Goal: Task Accomplishment & Management: Use online tool/utility

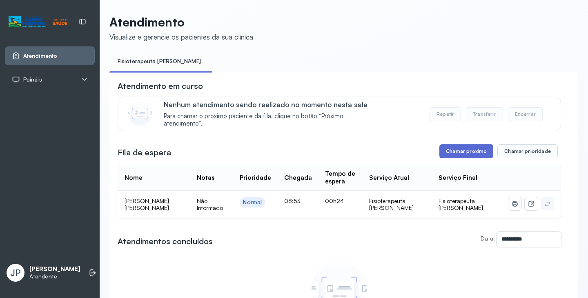
click at [443, 149] on button "Chamar próximo" at bounding box center [466, 152] width 54 height 14
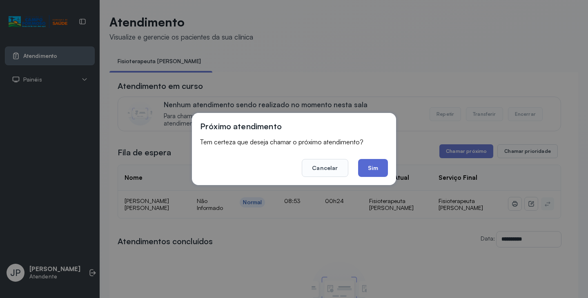
click at [376, 159] on button "Sim" at bounding box center [373, 168] width 30 height 18
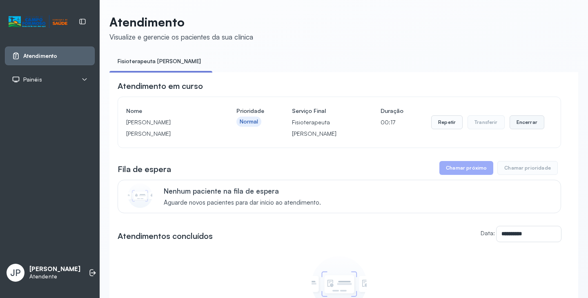
click at [527, 127] on button "Encerrar" at bounding box center [526, 123] width 35 height 14
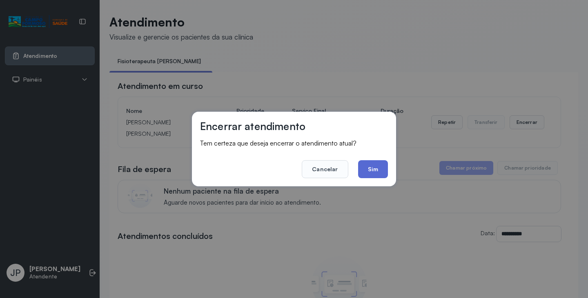
click at [371, 171] on button "Sim" at bounding box center [373, 169] width 30 height 18
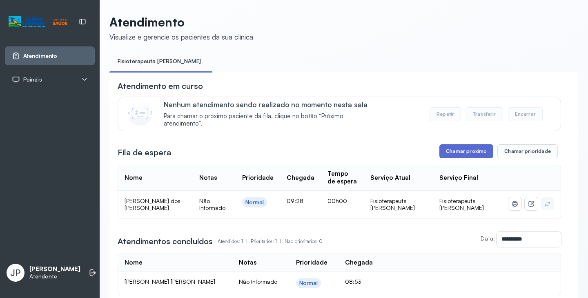
click at [466, 156] on button "Chamar próximo" at bounding box center [466, 152] width 54 height 14
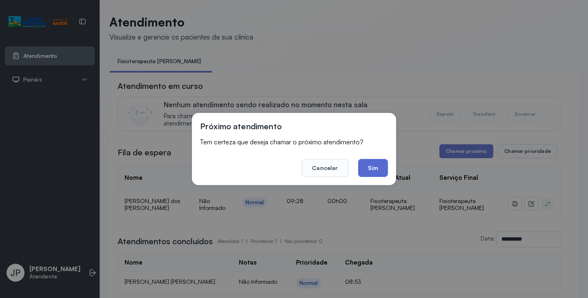
click at [376, 170] on button "Sim" at bounding box center [373, 168] width 30 height 18
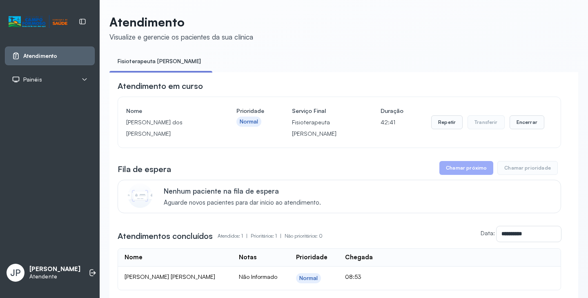
click at [448, 116] on div "Repetir Transferir Encerrar" at bounding box center [487, 122] width 113 height 34
click at [446, 123] on button "Repetir" at bounding box center [446, 123] width 31 height 14
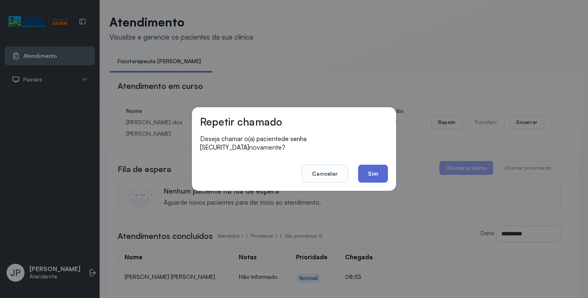
click at [370, 165] on button "Sim" at bounding box center [373, 174] width 30 height 18
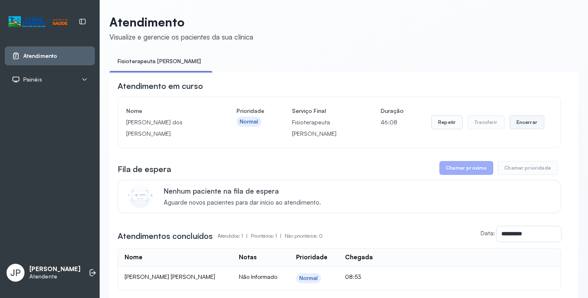
click at [514, 124] on button "Encerrar" at bounding box center [526, 123] width 35 height 14
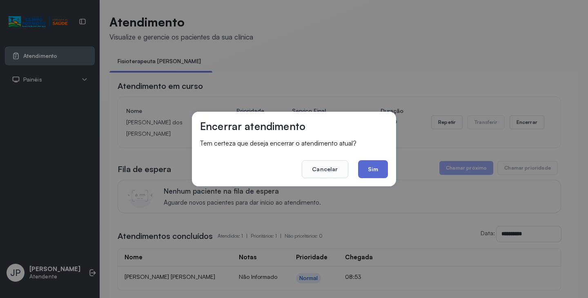
click at [364, 163] on button "Sim" at bounding box center [373, 169] width 30 height 18
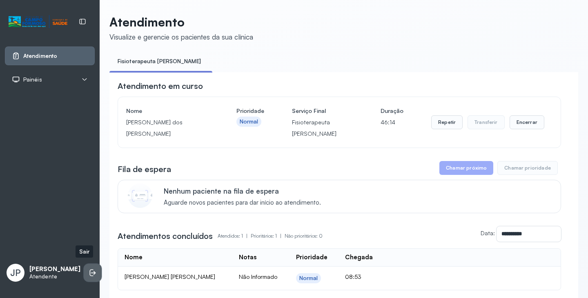
click at [84, 265] on li at bounding box center [93, 273] width 18 height 18
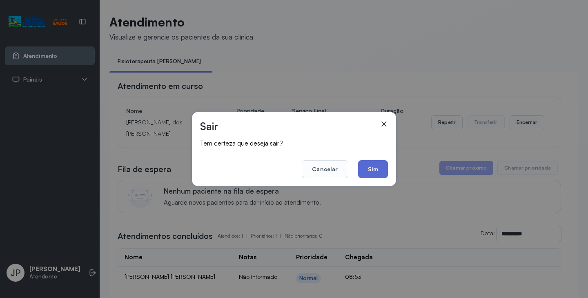
click at [358, 171] on button "Sim" at bounding box center [373, 169] width 30 height 18
